Goal: Transaction & Acquisition: Purchase product/service

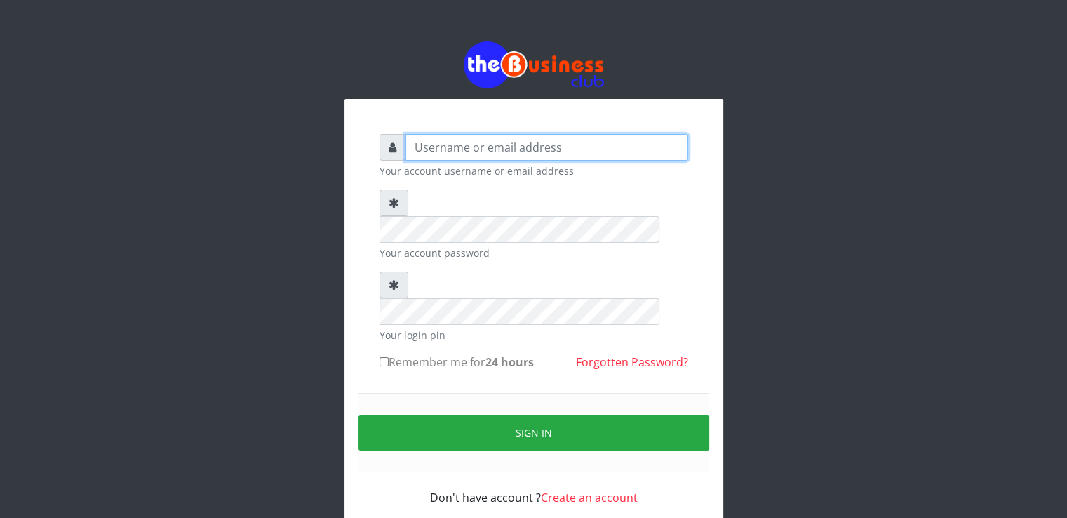
type input "[EMAIL_ADDRESS][DOMAIN_NAME]"
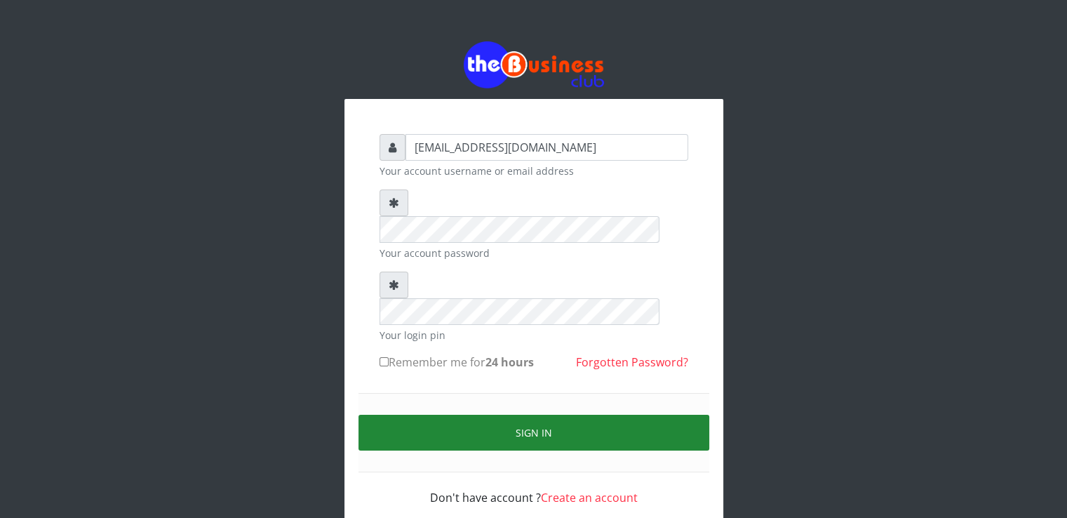
click at [447, 415] on button "Sign in" at bounding box center [533, 433] width 351 height 36
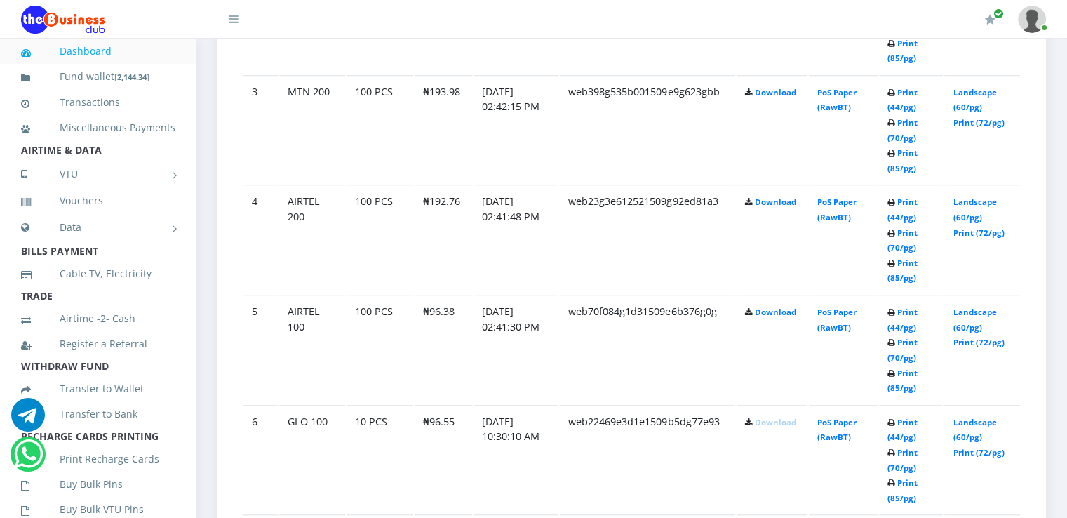
scroll to position [1057, 0]
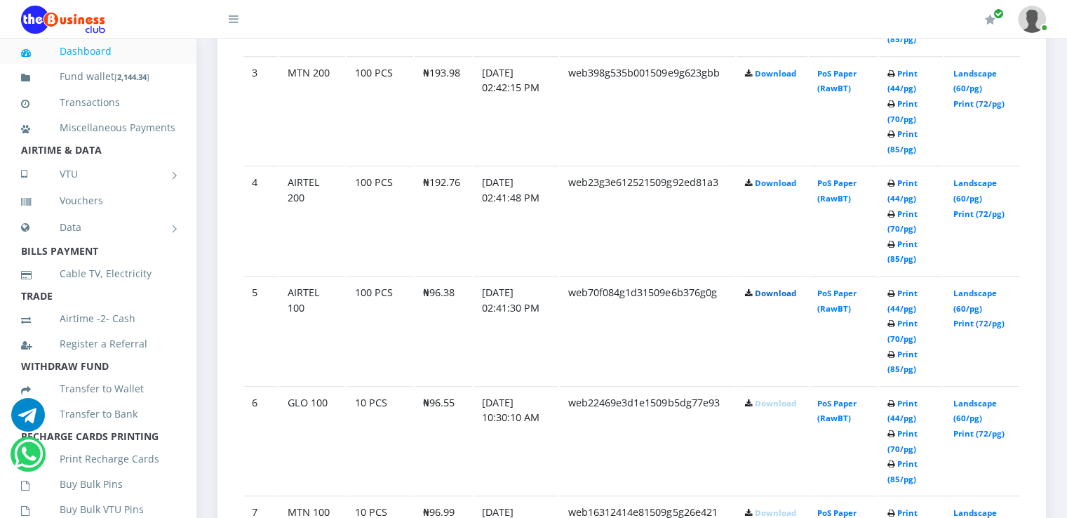
click at [777, 290] on link "Download" at bounding box center [775, 293] width 41 height 11
click at [769, 178] on link "Download" at bounding box center [775, 182] width 41 height 11
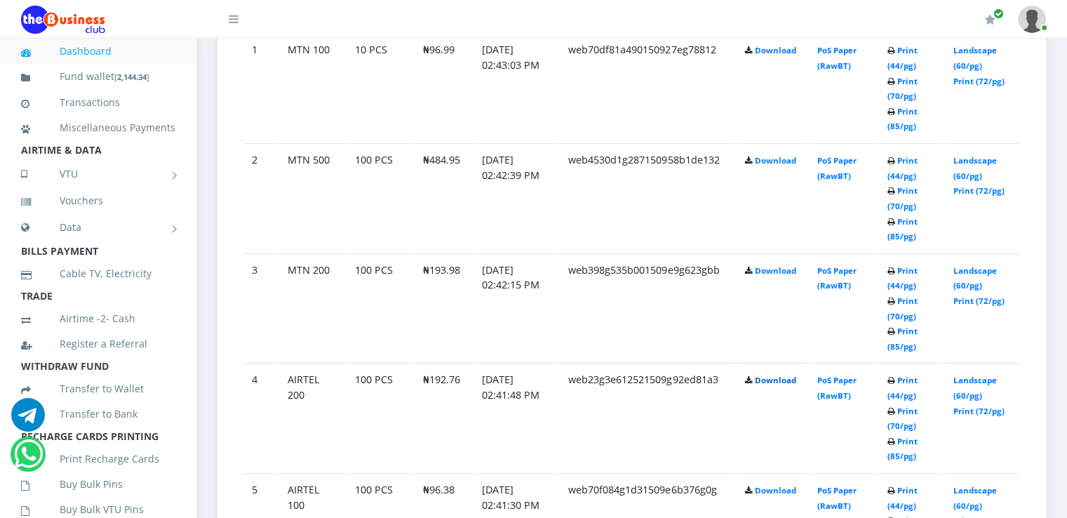
scroll to position [856, 0]
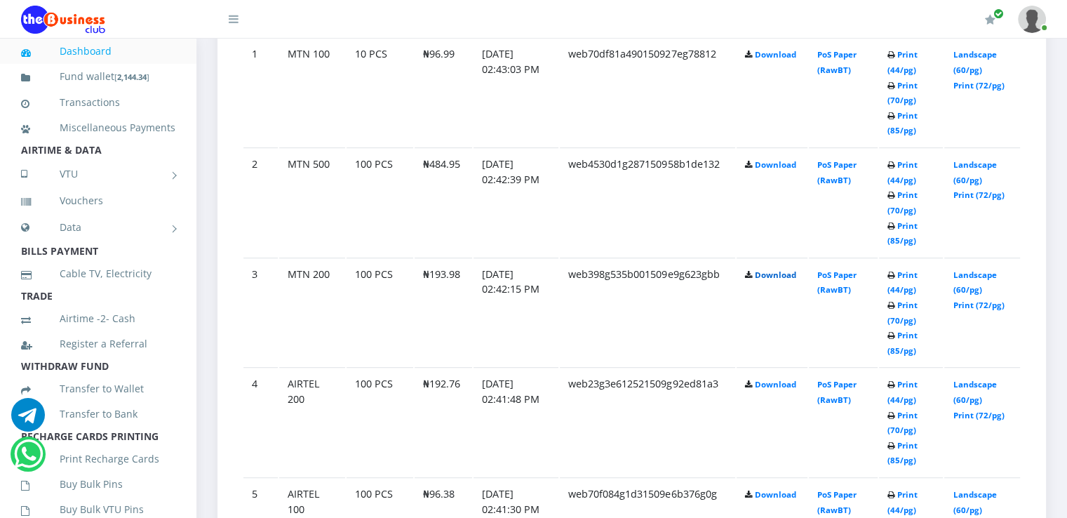
click at [787, 272] on link "Download" at bounding box center [775, 274] width 41 height 11
click at [762, 162] on link "Download" at bounding box center [775, 164] width 41 height 11
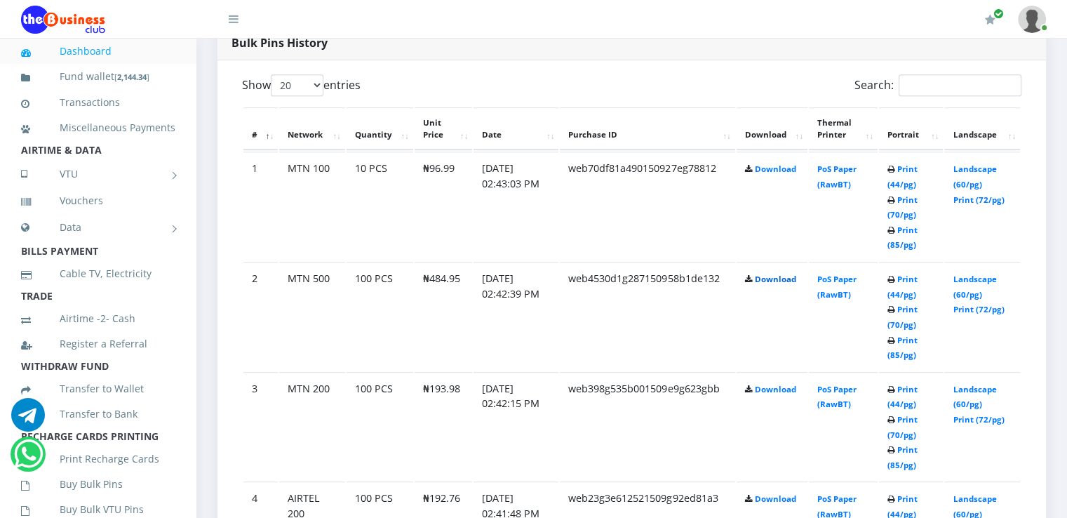
scroll to position [756, 0]
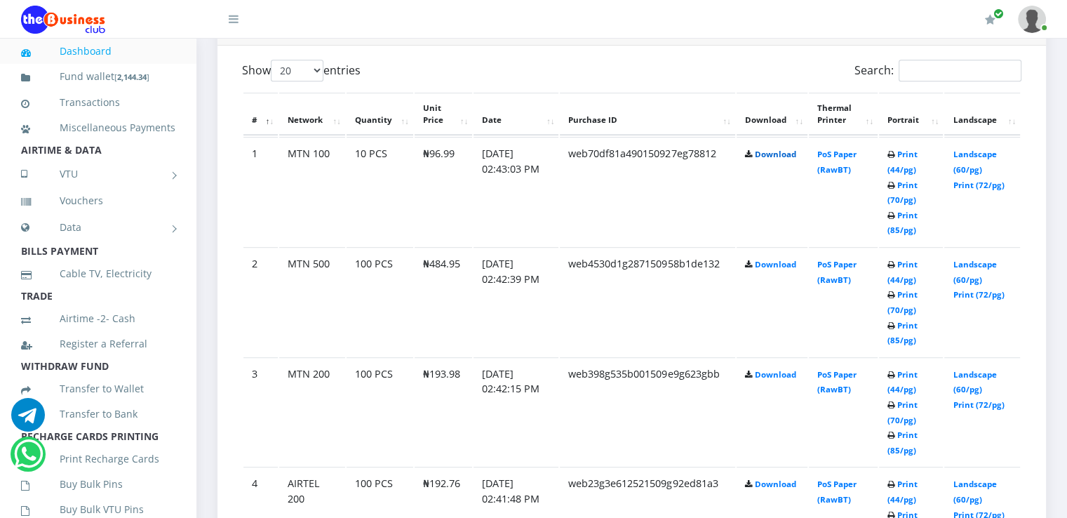
click at [777, 156] on link "Download" at bounding box center [775, 154] width 41 height 11
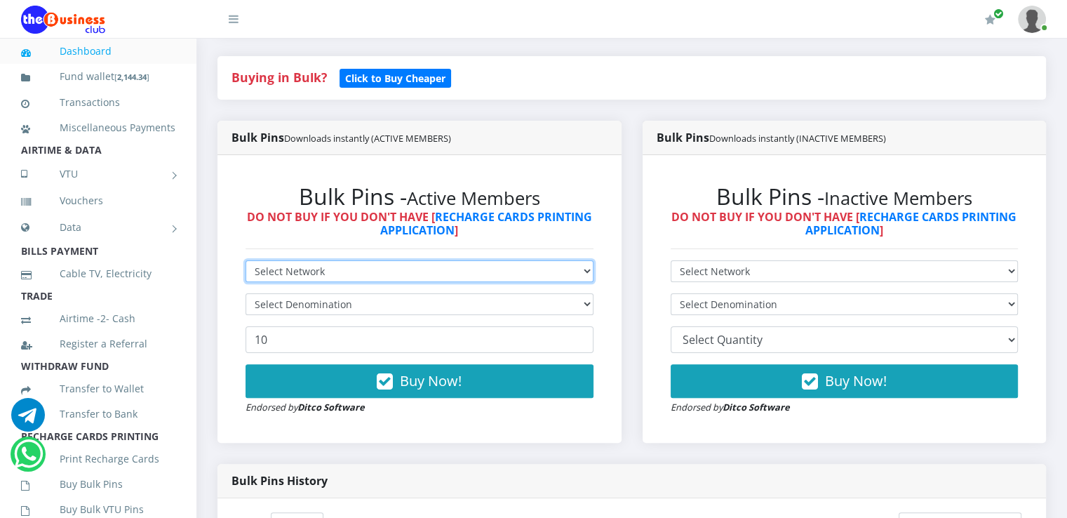
click at [544, 270] on select "Select Network MTN Globacom 9Mobile Airtel" at bounding box center [419, 271] width 348 height 22
select select "MTN"
click at [245, 260] on select "Select Network MTN Globacom 9Mobile Airtel" at bounding box center [419, 271] width 348 height 22
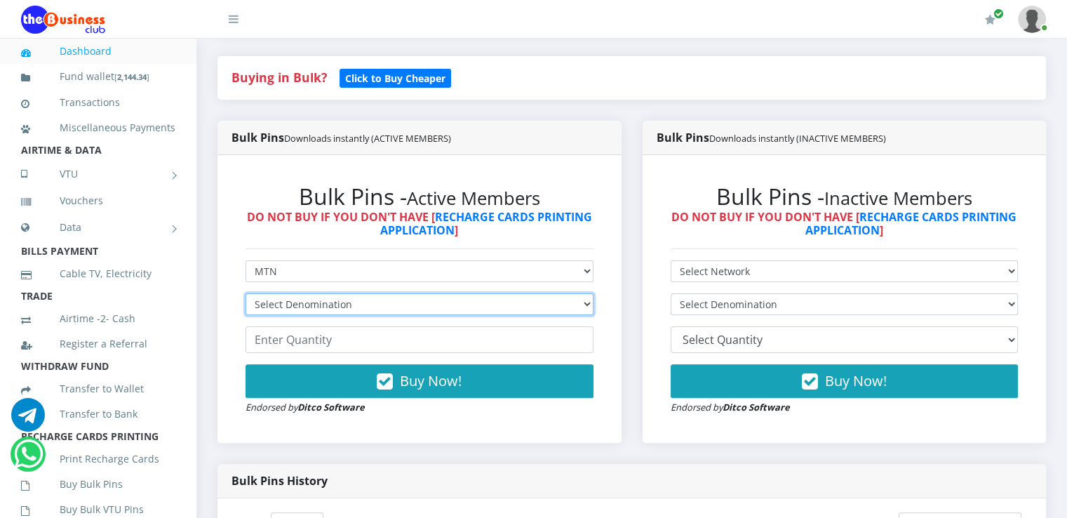
click at [392, 304] on select "Select Denomination MTN NGN100 - ₦96.99 MTN NGN200 - ₦193.98 MTN NGN400 - ₦387.…" at bounding box center [419, 304] width 348 height 22
select select "193.98-200"
click at [245, 293] on select "Select Denomination MTN NGN100 - ₦96.99 MTN NGN200 - ₦193.98 MTN NGN400 - ₦387.…" at bounding box center [419, 304] width 348 height 22
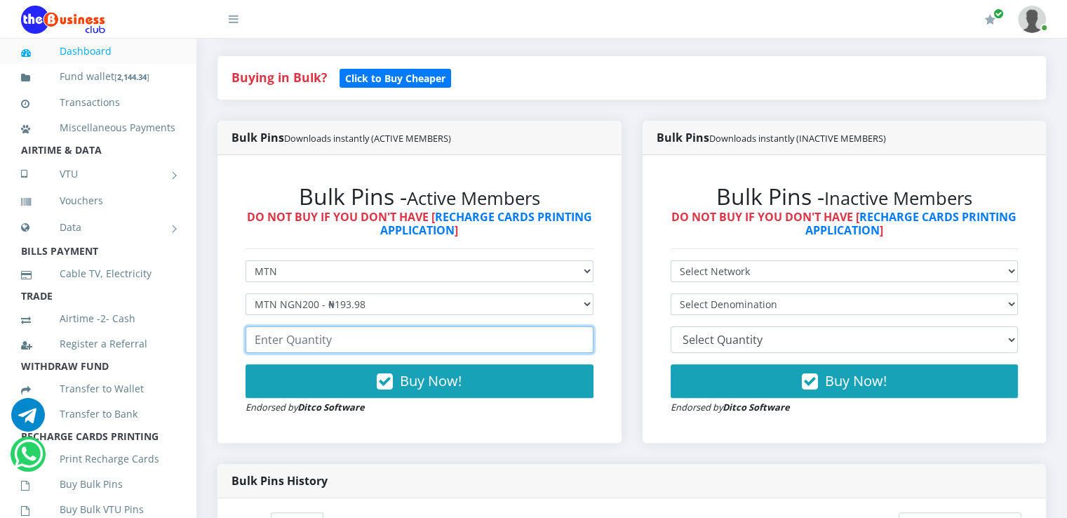
click at [348, 340] on input "number" at bounding box center [419, 339] width 348 height 27
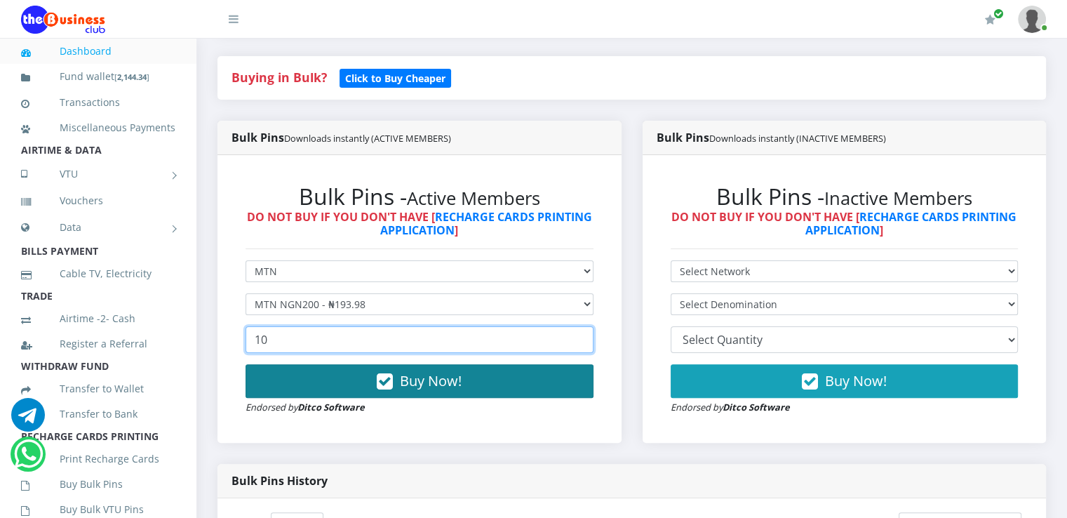
type input "10"
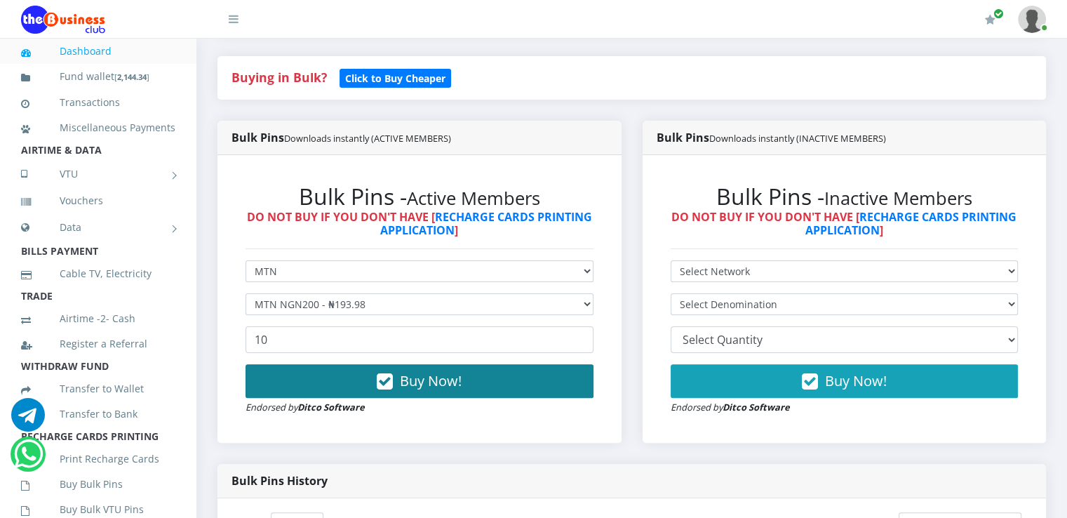
click at [342, 386] on button "Buy Now!" at bounding box center [419, 381] width 348 height 34
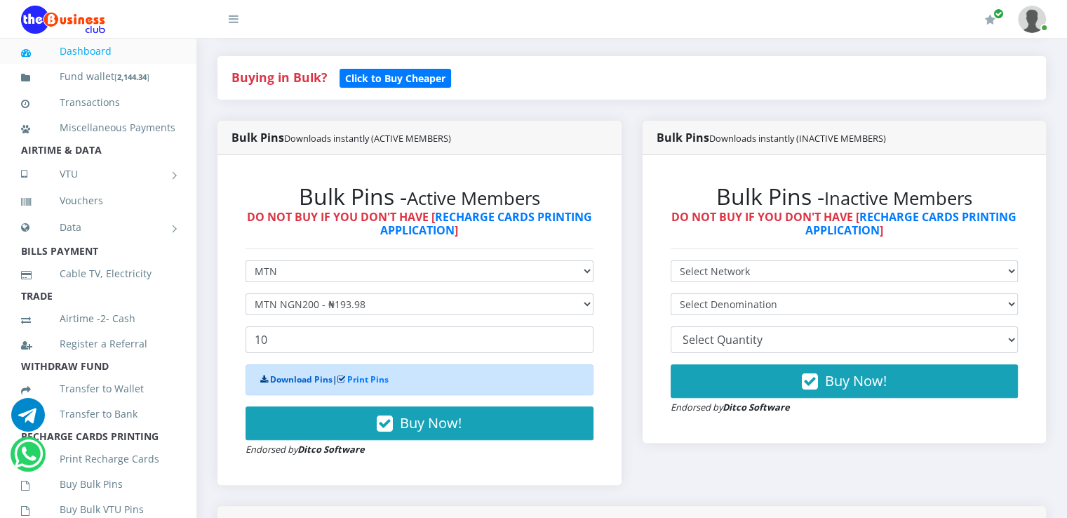
click at [320, 382] on link "Download Pins" at bounding box center [301, 379] width 62 height 12
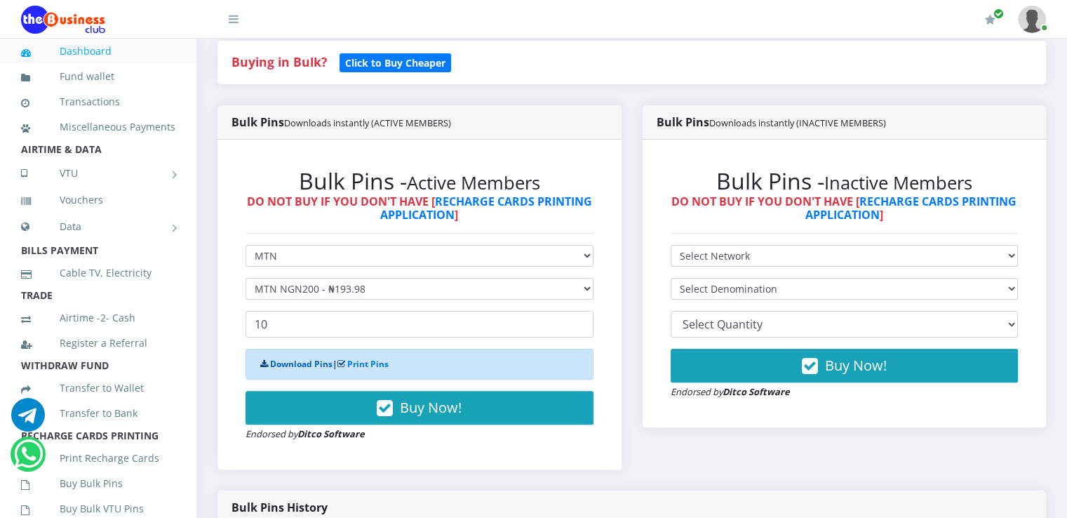
scroll to position [288, 0]
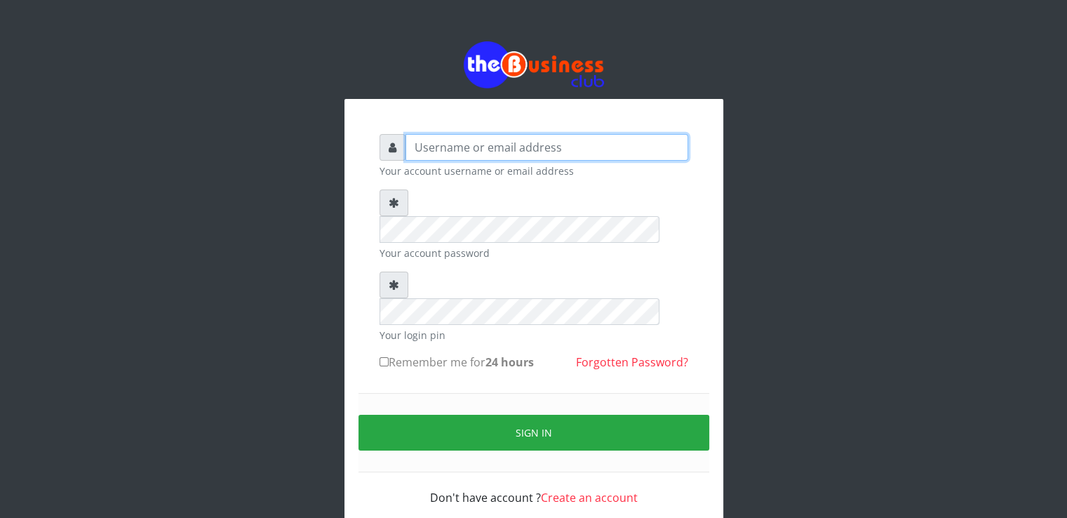
type input "[EMAIL_ADDRESS][DOMAIN_NAME]"
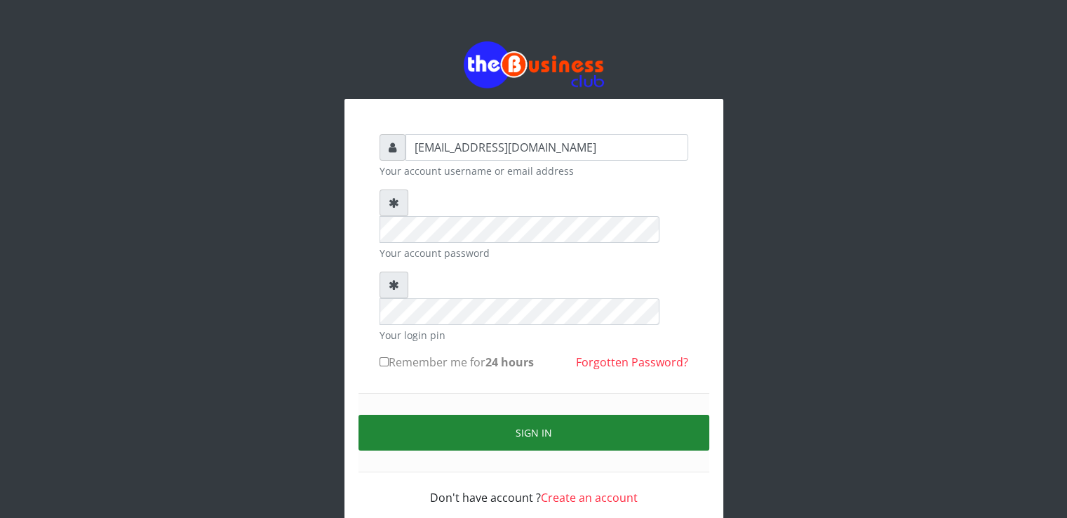
click at [471, 415] on button "Sign in" at bounding box center [533, 433] width 351 height 36
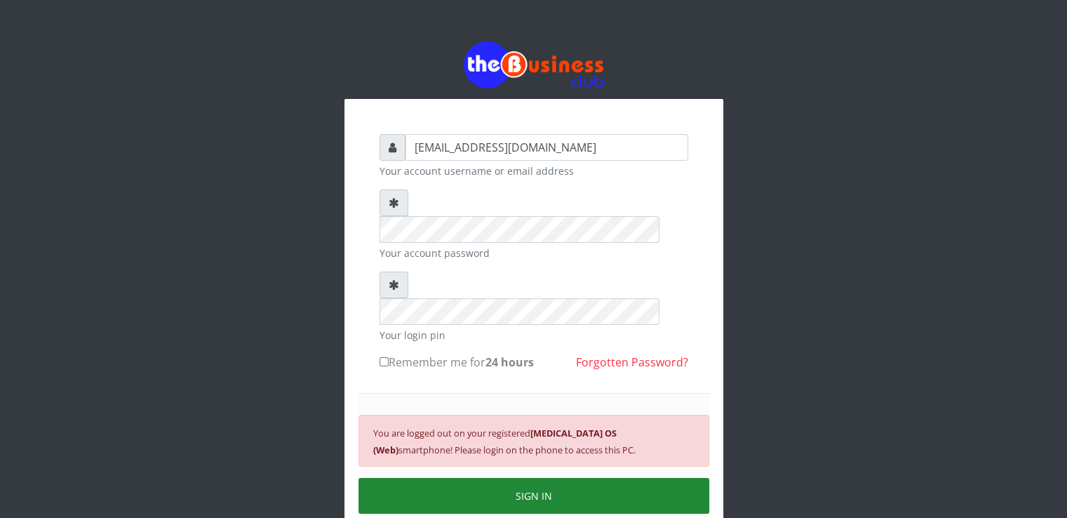
click at [432, 478] on button "SIGN IN" at bounding box center [533, 496] width 351 height 36
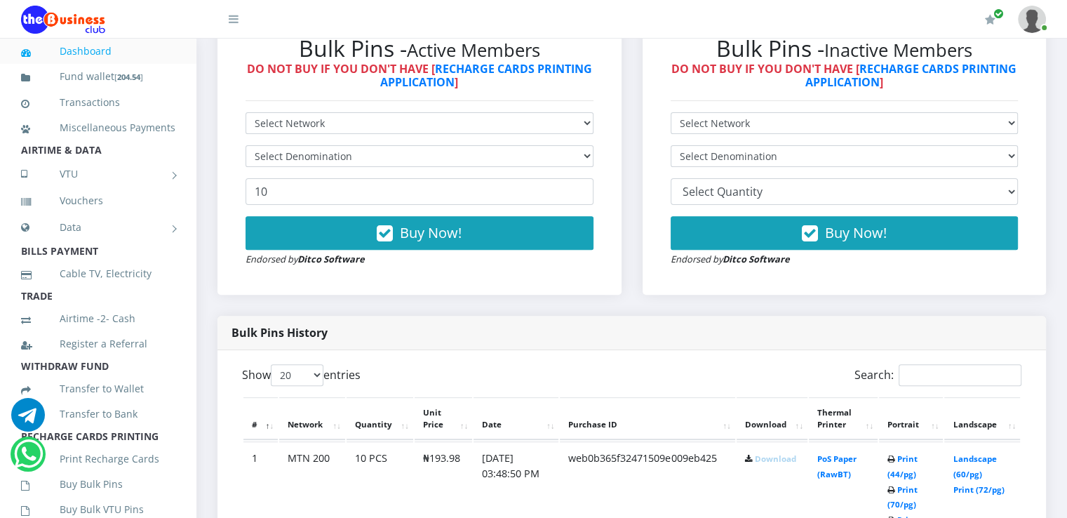
click at [774, 457] on link "Download" at bounding box center [775, 458] width 41 height 11
